Goal: Information Seeking & Learning: Learn about a topic

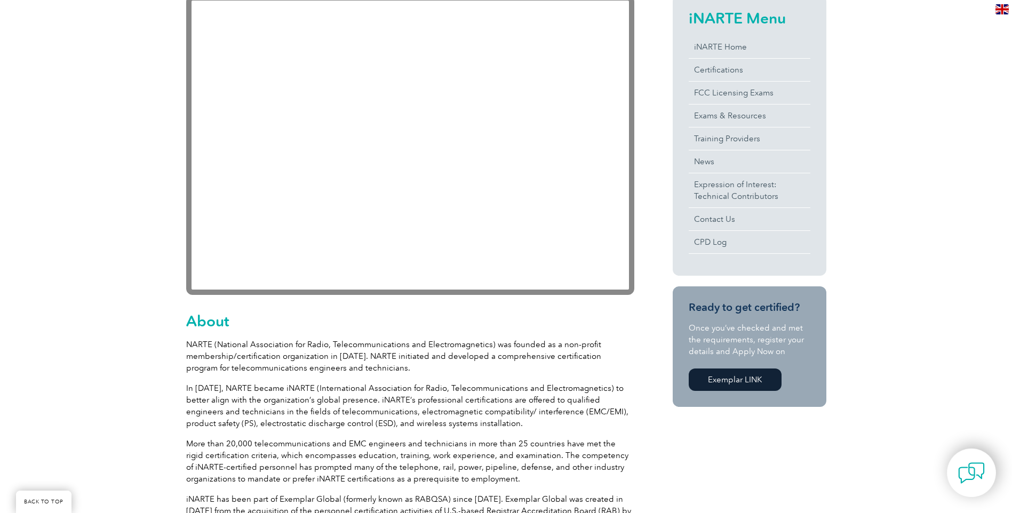
scroll to position [160, 0]
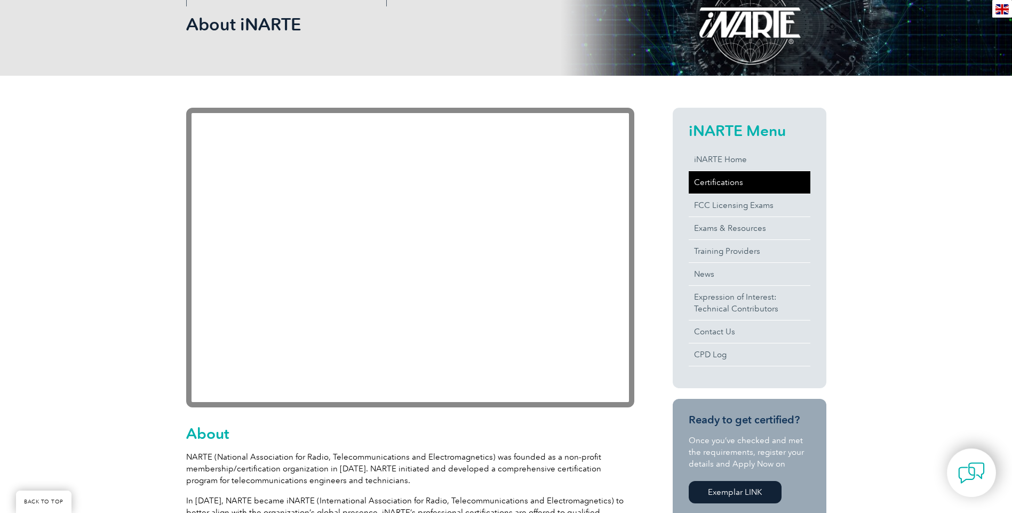
click at [724, 186] on link "Certifications" at bounding box center [750, 182] width 122 height 22
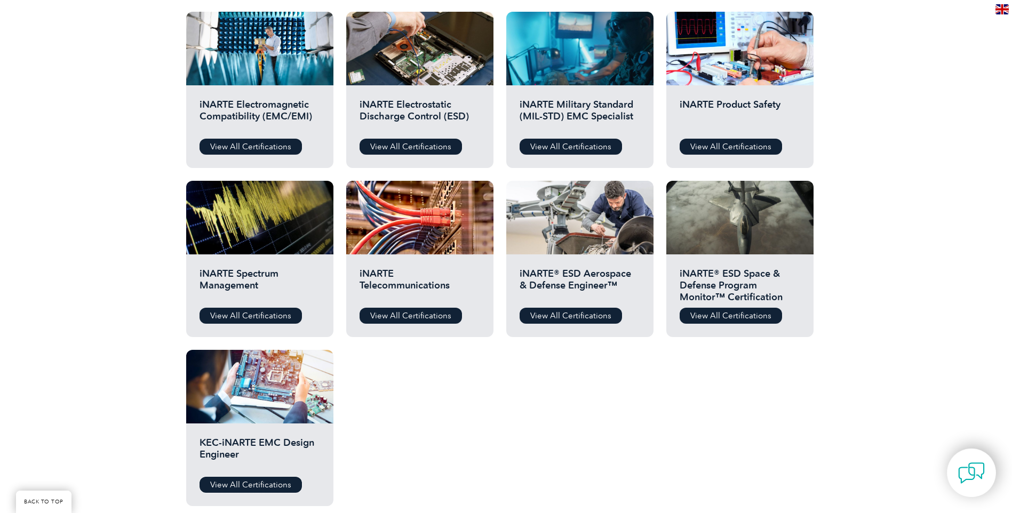
scroll to position [373, 0]
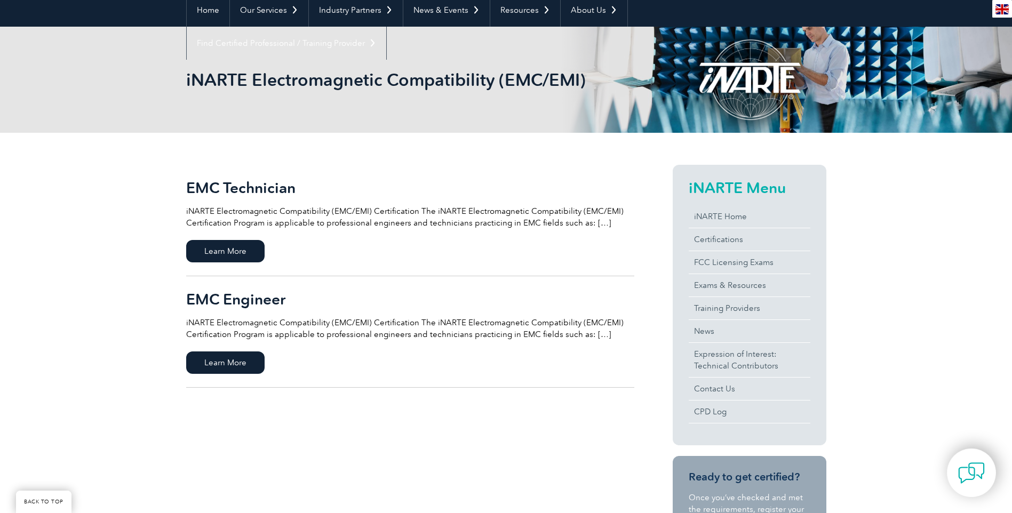
scroll to position [160, 0]
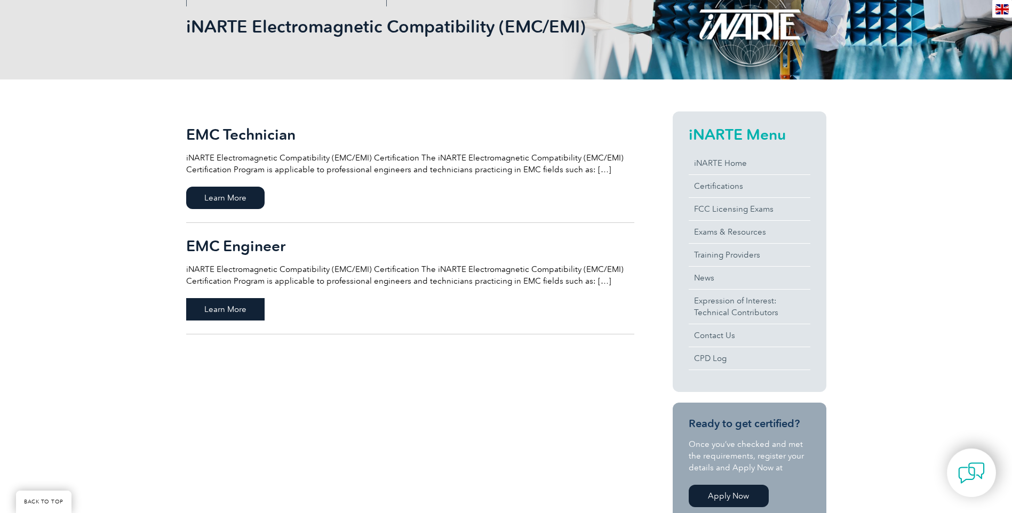
click at [218, 307] on span "Learn More" at bounding box center [225, 309] width 78 height 22
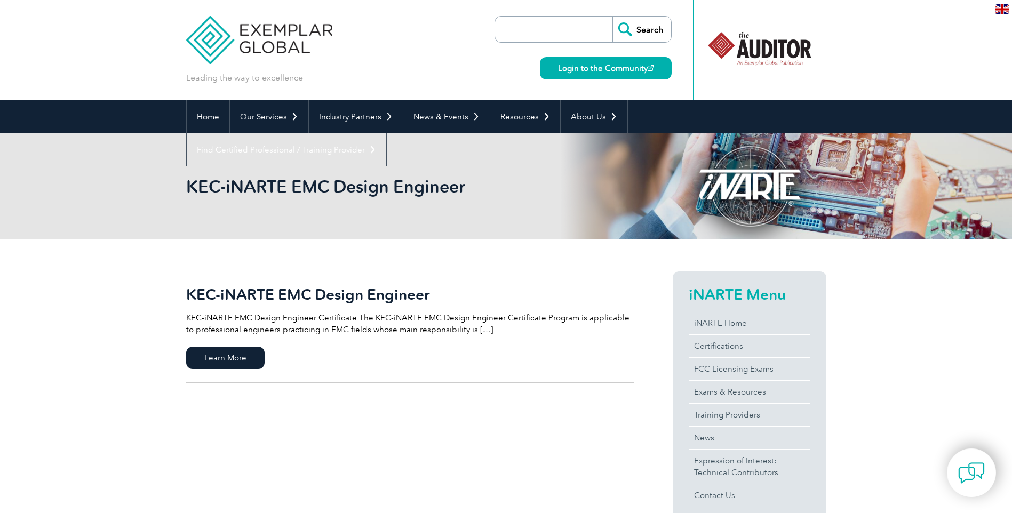
scroll to position [107, 0]
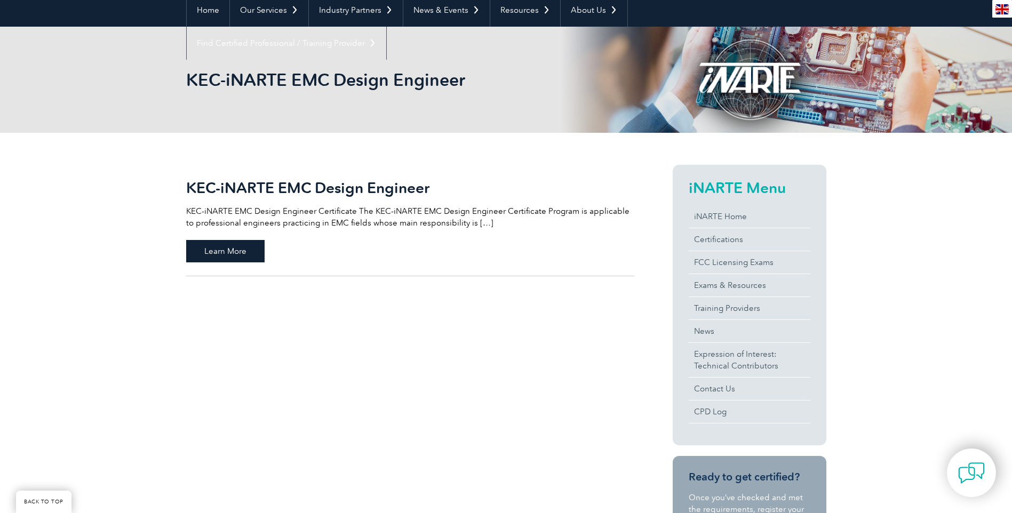
click at [244, 252] on span "Learn More" at bounding box center [225, 251] width 78 height 22
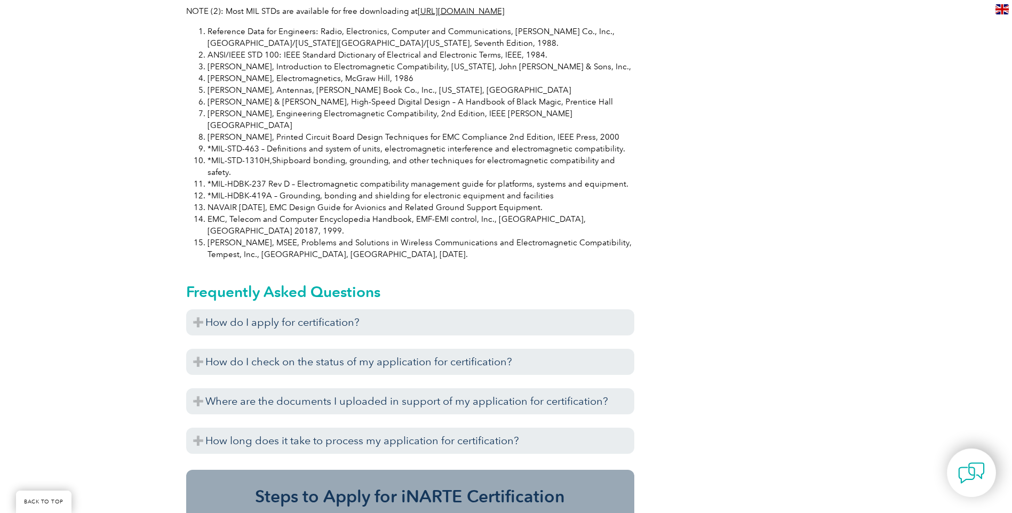
scroll to position [960, 0]
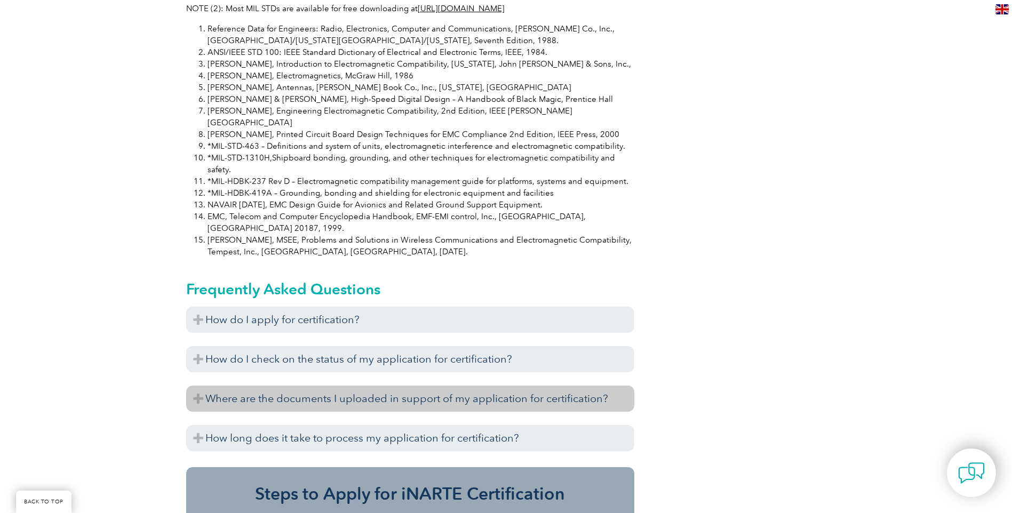
click at [236, 386] on h3 "Where are the documents I uploaded in support of my application for certificati…" at bounding box center [410, 399] width 448 height 26
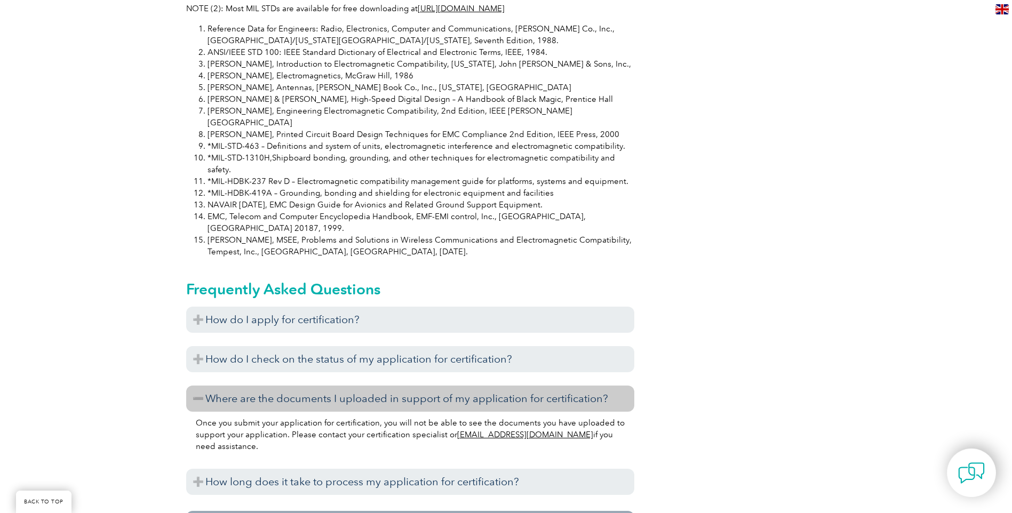
click at [236, 386] on h3 "Where are the documents I uploaded in support of my application for certificati…" at bounding box center [410, 399] width 448 height 26
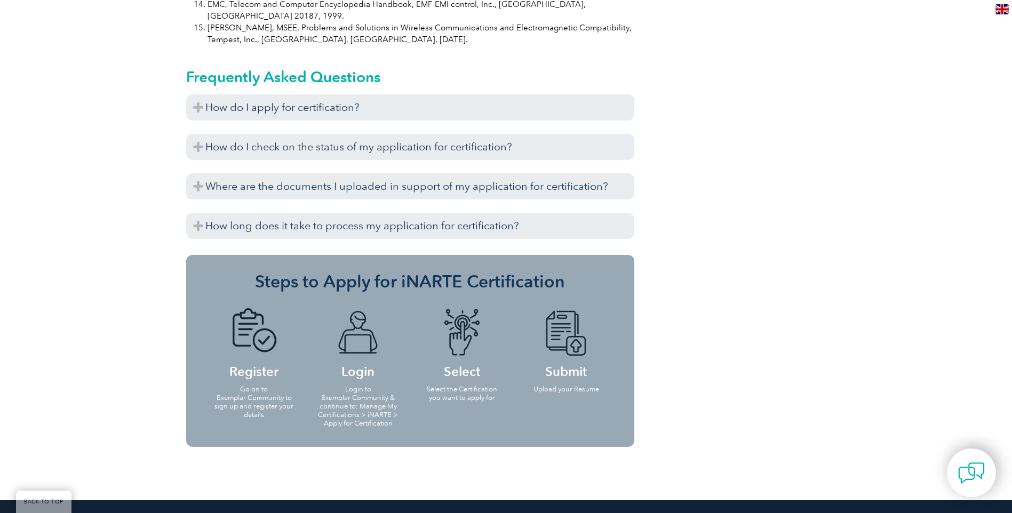
scroll to position [1173, 0]
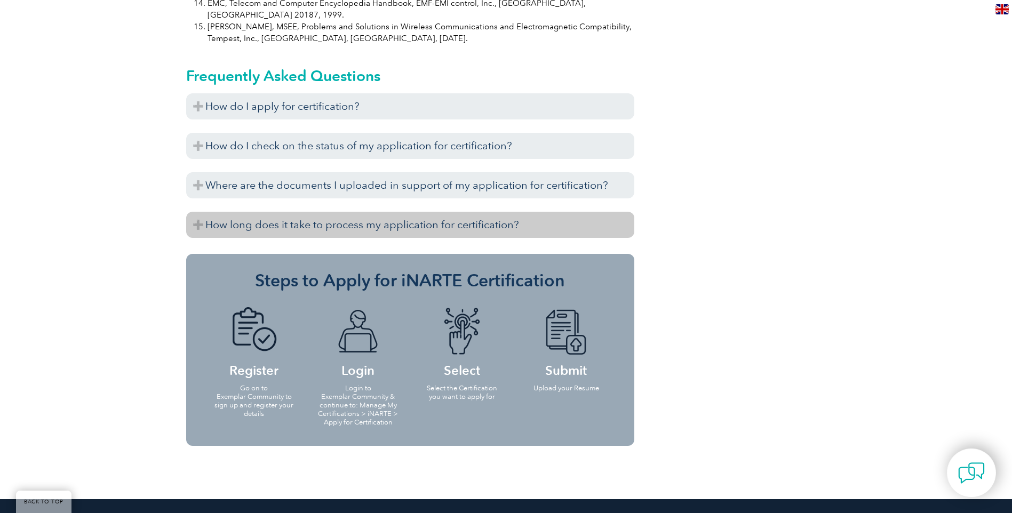
click at [237, 212] on h3 "How long does it take to process my application for certification?" at bounding box center [410, 225] width 448 height 26
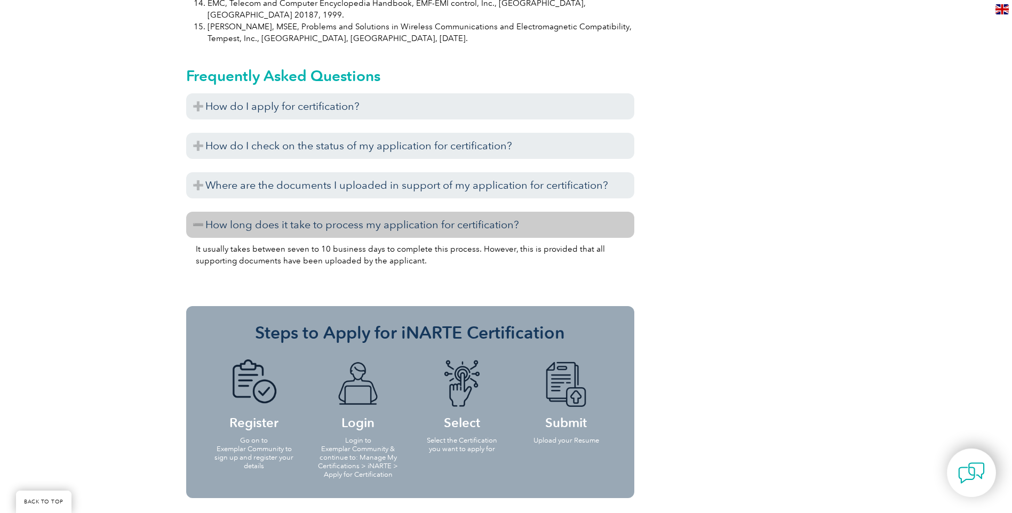
click at [237, 212] on h3 "How long does it take to process my application for certification?" at bounding box center [410, 225] width 448 height 26
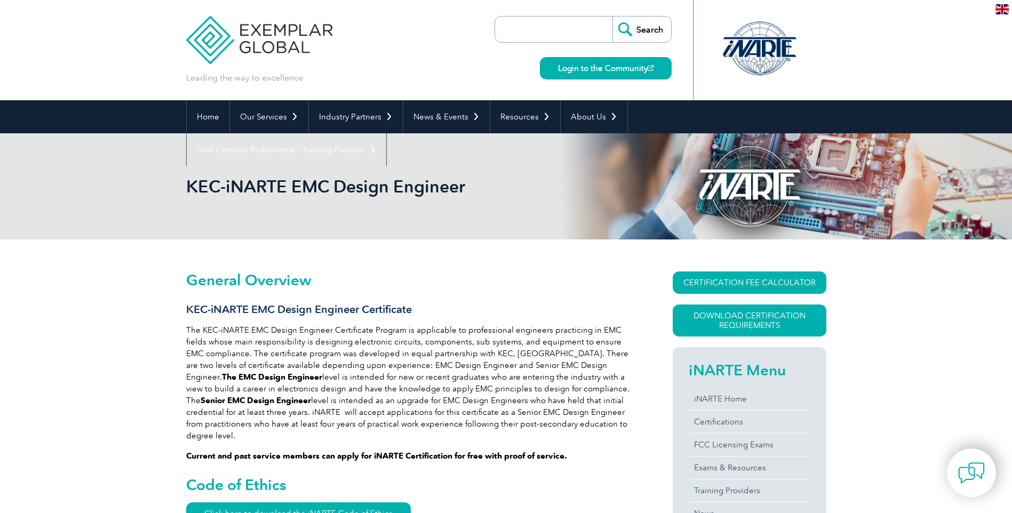
scroll to position [107, 0]
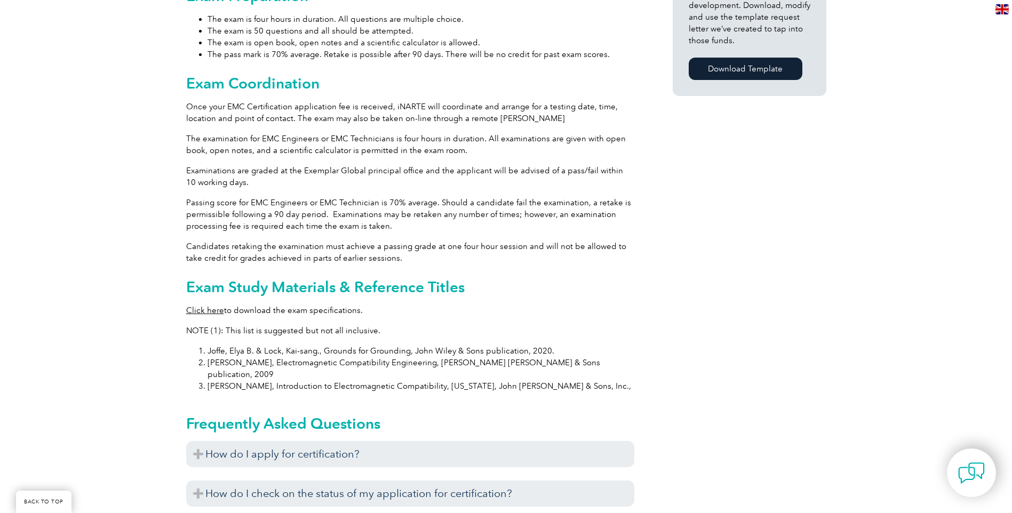
scroll to position [853, 0]
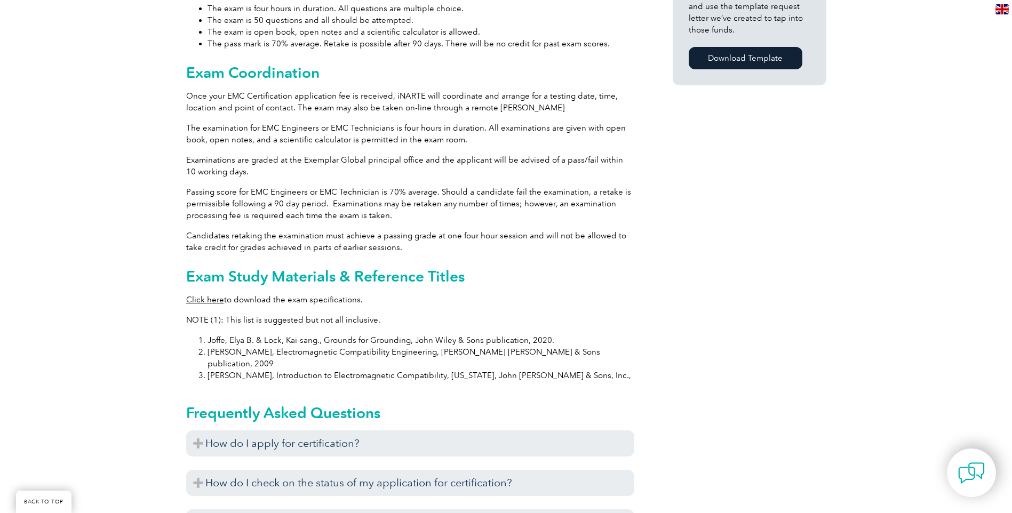
click at [206, 295] on link "Click here" at bounding box center [205, 300] width 38 height 10
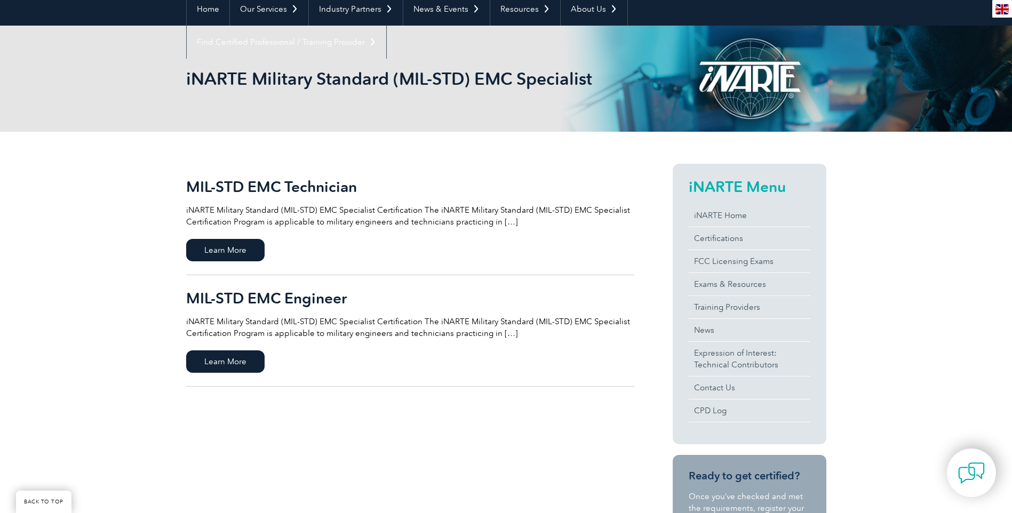
scroll to position [213, 0]
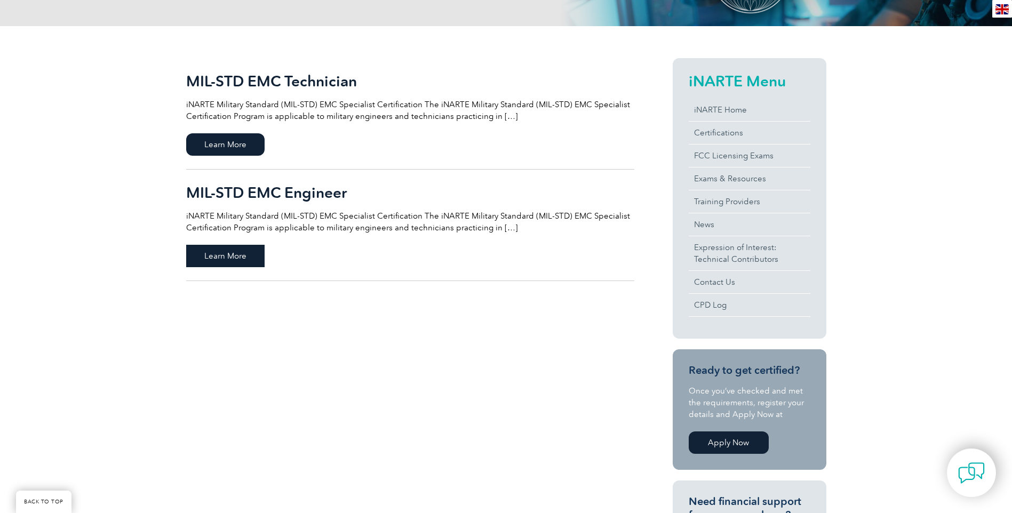
click at [231, 253] on span "Learn More" at bounding box center [225, 256] width 78 height 22
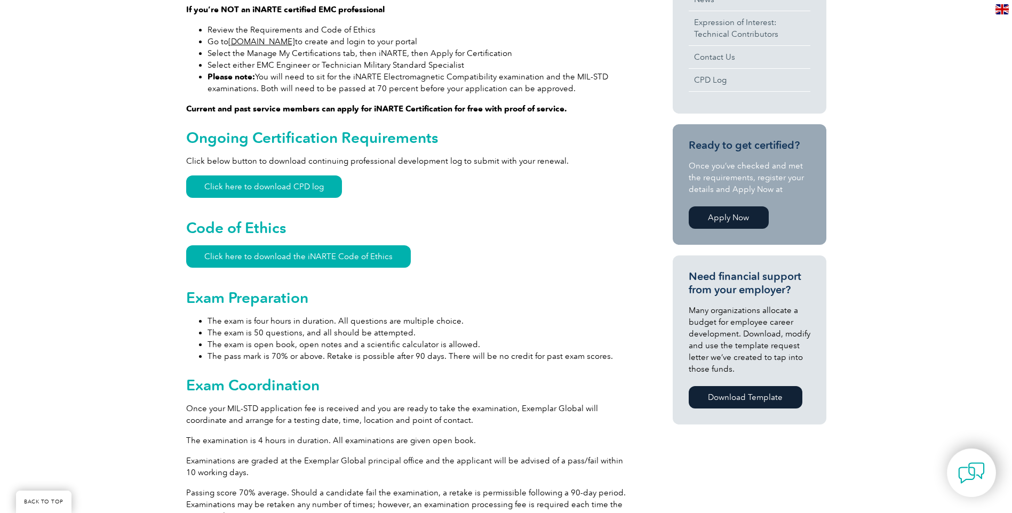
scroll to position [213, 0]
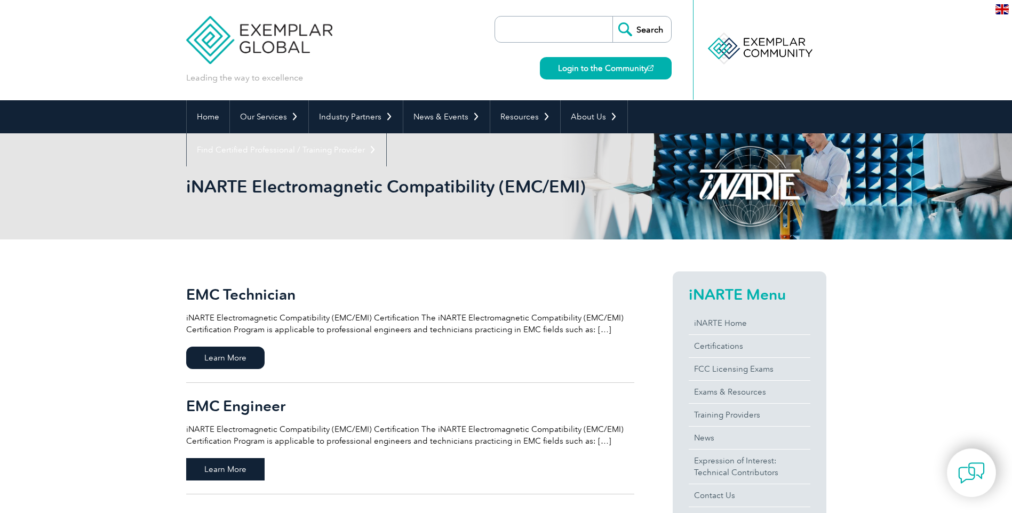
click at [222, 475] on span "Learn More" at bounding box center [225, 469] width 78 height 22
